Goal: Task Accomplishment & Management: Use online tool/utility

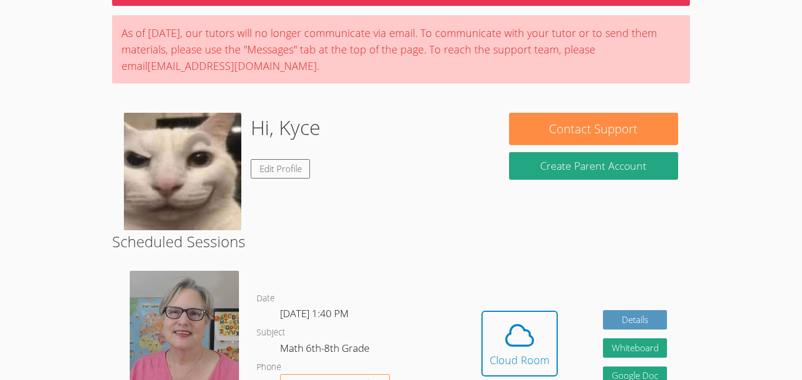
scroll to position [78, 0]
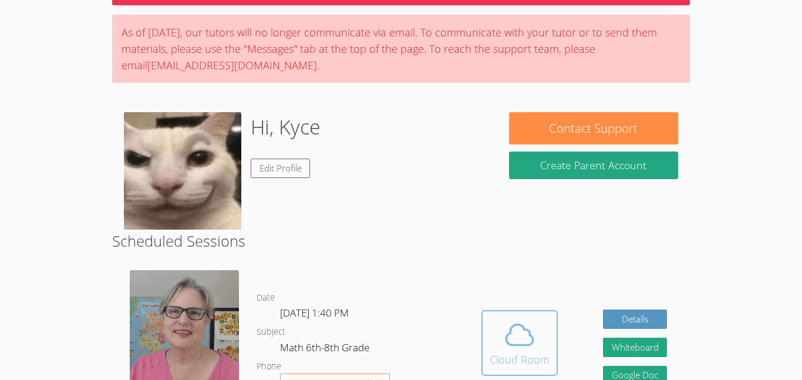
click at [499, 326] on span at bounding box center [520, 334] width 60 height 33
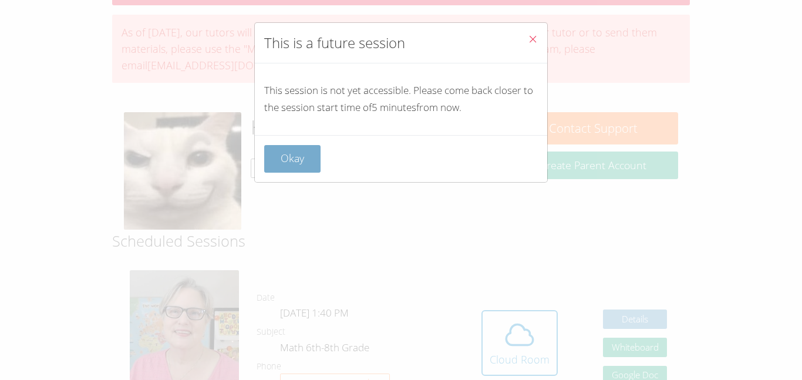
click at [301, 159] on button "Okay" at bounding box center [292, 159] width 56 height 28
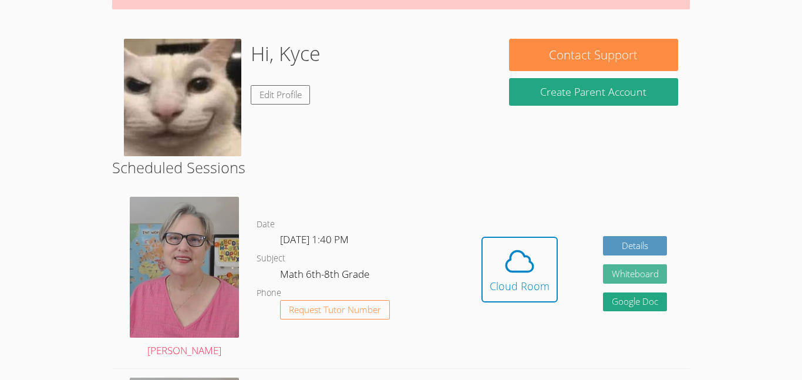
scroll to position [158, 0]
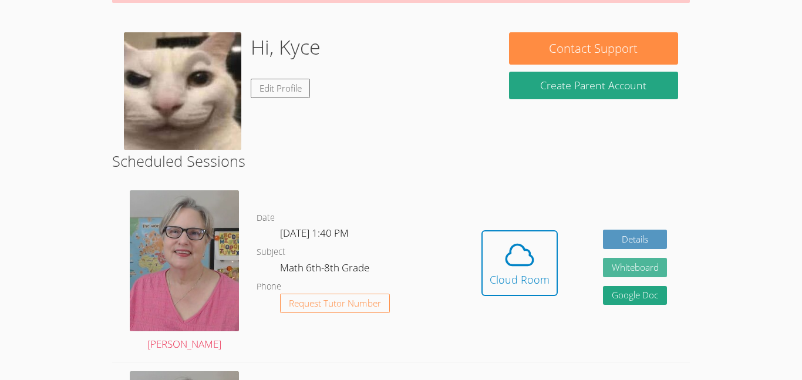
click at [650, 264] on button "Whiteboard" at bounding box center [635, 267] width 65 height 19
click at [630, 270] on button "Whiteboard" at bounding box center [635, 267] width 65 height 19
click at [646, 240] on link "Details" at bounding box center [635, 239] width 65 height 19
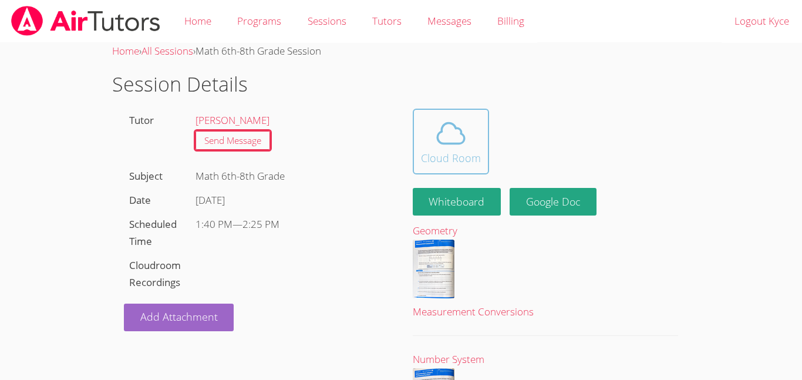
click at [484, 134] on button "Cloud Room" at bounding box center [451, 142] width 76 height 66
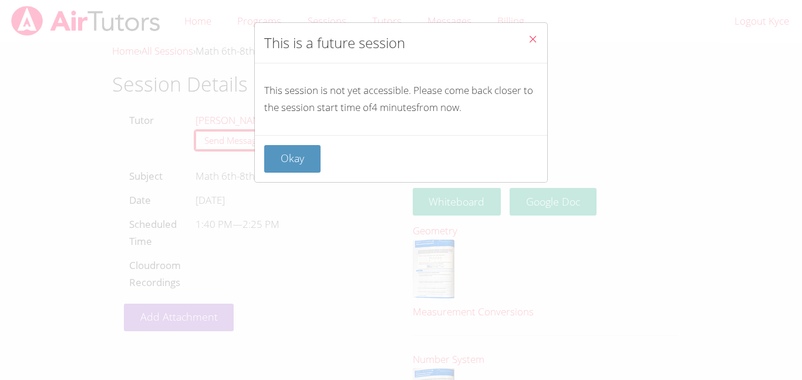
click at [304, 144] on div "Okay" at bounding box center [401, 158] width 292 height 47
click at [308, 164] on button "Okay" at bounding box center [292, 159] width 56 height 28
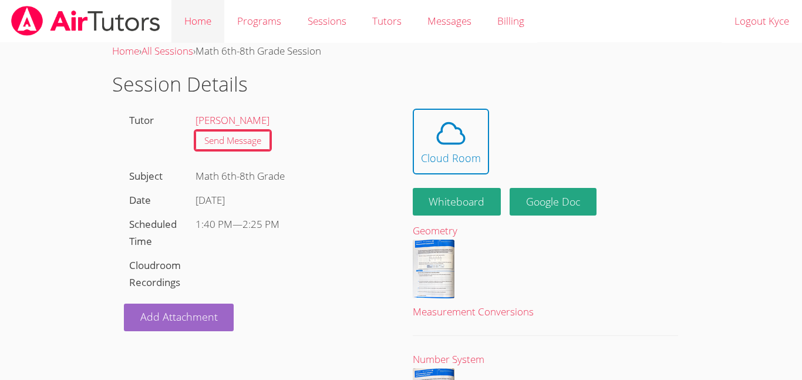
click at [185, 31] on link "Home" at bounding box center [197, 21] width 53 height 43
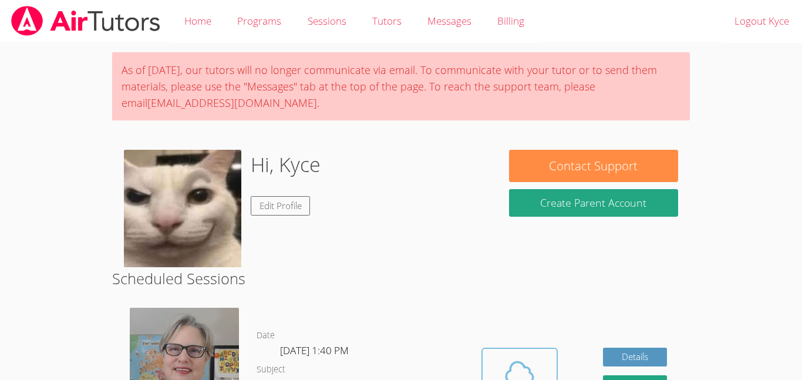
click at [522, 361] on icon at bounding box center [519, 372] width 33 height 33
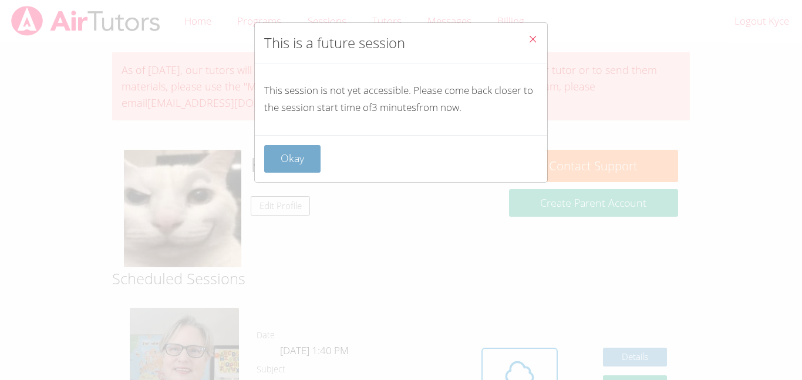
click at [305, 155] on button "Okay" at bounding box center [292, 159] width 56 height 28
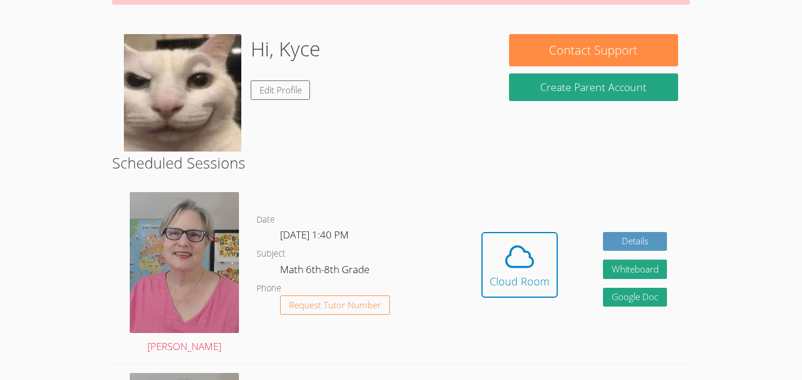
scroll to position [123, 0]
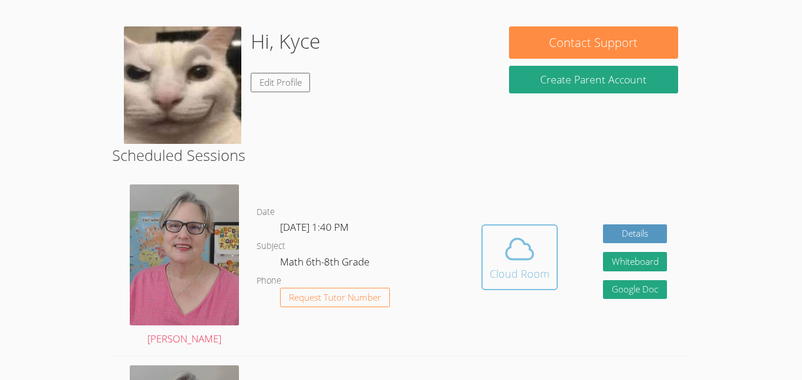
click at [540, 280] on div "Cloud Room" at bounding box center [520, 273] width 60 height 16
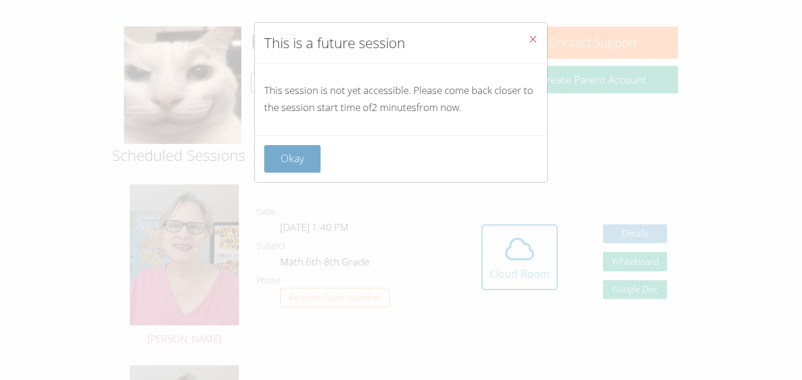
click at [301, 157] on button "Okay" at bounding box center [292, 159] width 56 height 28
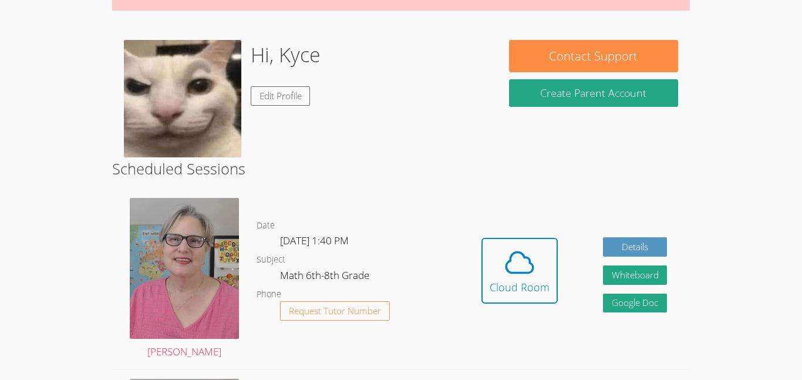
scroll to position [152, 0]
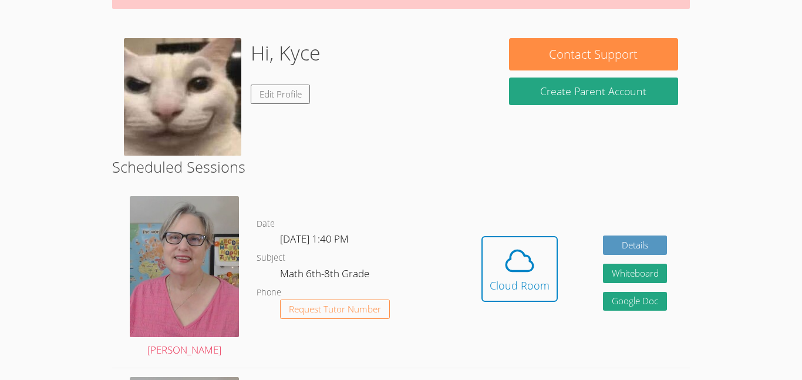
click at [488, 230] on div "Hidden Cloud Room Details Whiteboard Hidden Google Doc" at bounding box center [574, 277] width 231 height 180
click at [497, 252] on span at bounding box center [520, 260] width 60 height 33
click at [530, 292] on div "Cloud Room" at bounding box center [520, 285] width 60 height 16
click at [658, 274] on button "Whiteboard" at bounding box center [635, 273] width 65 height 19
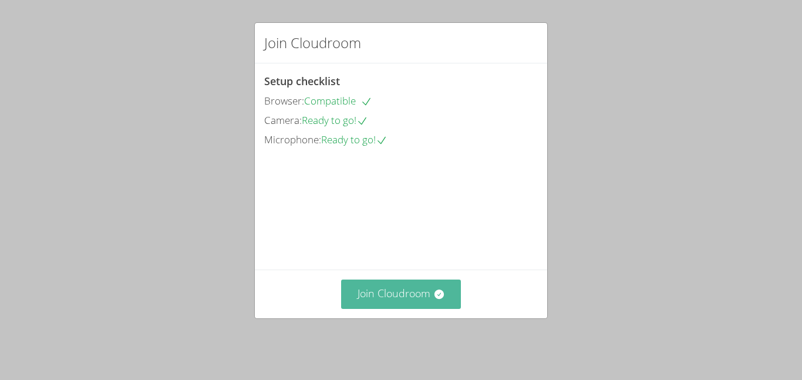
click at [374, 308] on button "Join Cloudroom" at bounding box center [401, 293] width 120 height 29
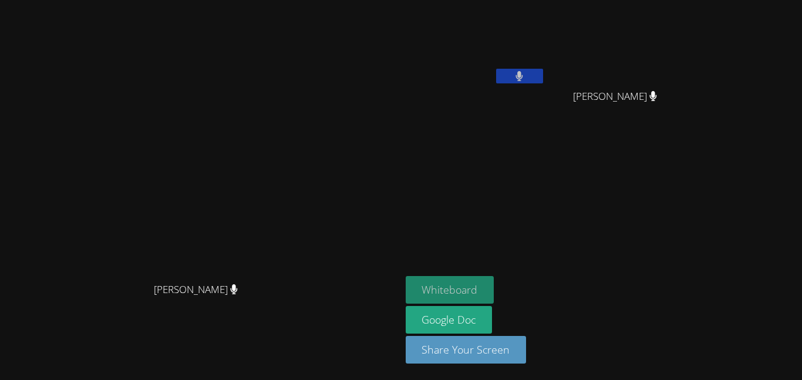
click at [494, 288] on button "Whiteboard" at bounding box center [450, 290] width 89 height 28
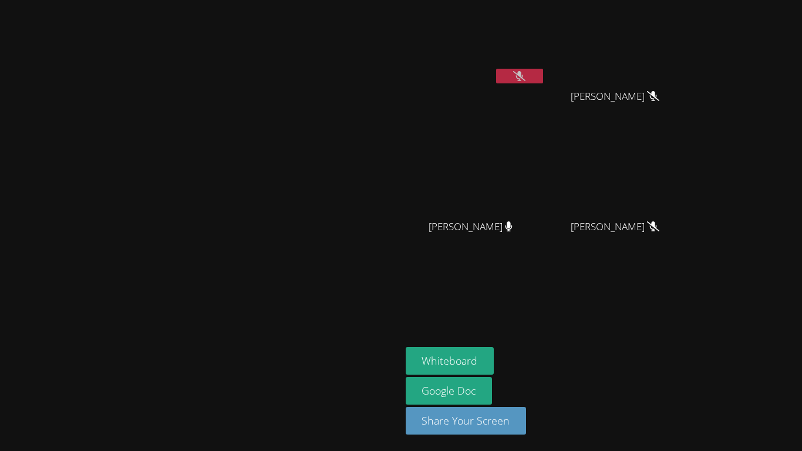
click at [288, 92] on video at bounding box center [200, 202] width 176 height 220
click at [271, 11] on div "[PERSON_NAME] [PERSON_NAME] [PERSON_NAME] [PERSON_NAME] [PERSON_NAME] [PERSON_N…" at bounding box center [401, 225] width 802 height 451
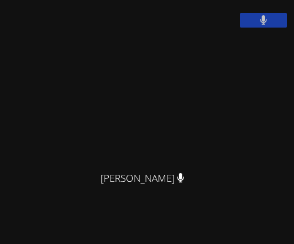
scroll to position [284, 0]
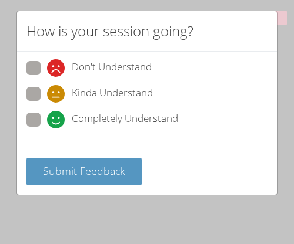
click at [47, 129] on span at bounding box center [47, 129] width 0 height 0
click at [47, 113] on input "Completely Understand" at bounding box center [52, 118] width 10 height 10
radio input "true"
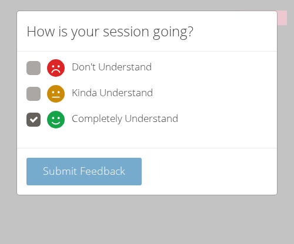
click at [60, 168] on span "Submit Feedback" at bounding box center [84, 171] width 82 height 14
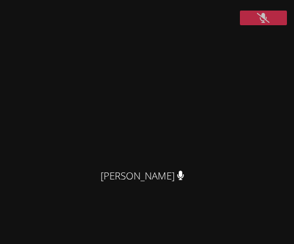
click at [235, 92] on video at bounding box center [147, 84] width 176 height 160
click at [235, 90] on video at bounding box center [147, 84] width 176 height 160
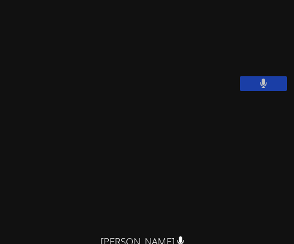
scroll to position [218, 0]
